Goal: Task Accomplishment & Management: Manage account settings

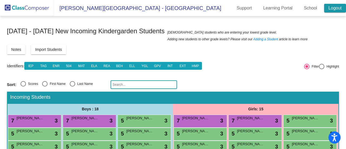
click at [334, 6] on link "Logout" at bounding box center [335, 8] width 22 height 9
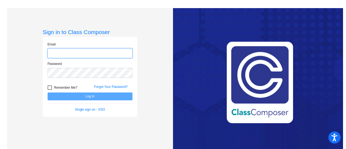
click at [94, 51] on input "email" at bounding box center [90, 53] width 85 height 10
type input "beth.gonzalez@asd20.org"
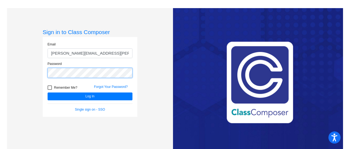
click at [48, 92] on button "Log In" at bounding box center [90, 96] width 85 height 8
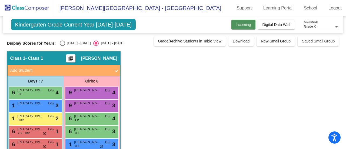
click at [237, 23] on span "Incoming" at bounding box center [242, 24] width 15 height 4
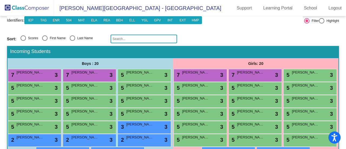
scroll to position [42, 0]
